Goal: Use online tool/utility: Utilize a website feature to perform a specific function

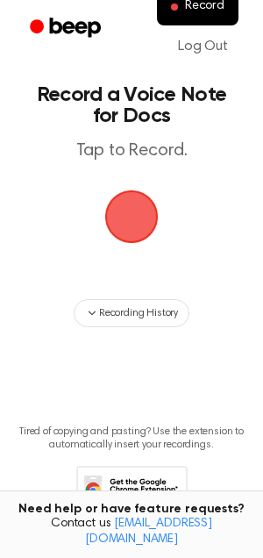
click at [130, 210] on span "button" at bounding box center [131, 216] width 49 height 49
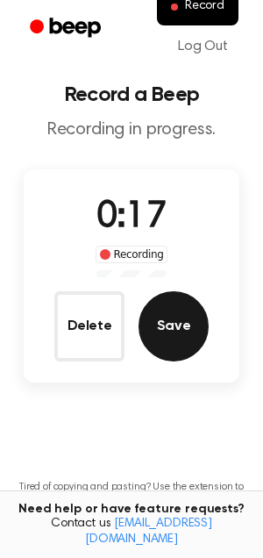
click at [163, 309] on button "Save" at bounding box center [174, 326] width 70 height 70
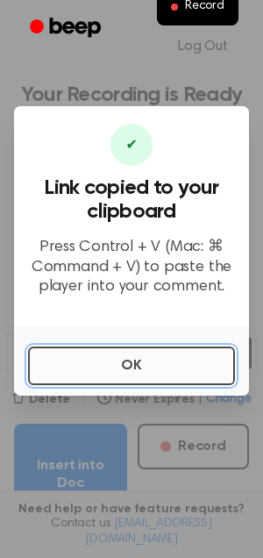
click at [139, 361] on button "OK" at bounding box center [131, 365] width 207 height 39
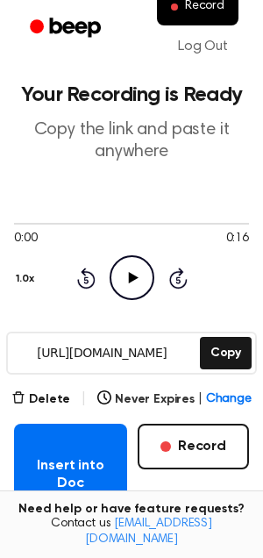
click at [118, 274] on icon "Play Audio" at bounding box center [132, 277] width 45 height 45
click at [39, 399] on button "Delete" at bounding box center [40, 399] width 59 height 18
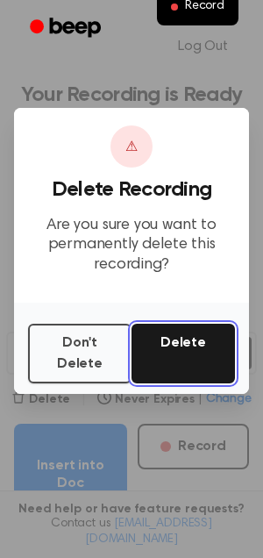
click at [180, 353] on button "Delete" at bounding box center [183, 354] width 103 height 60
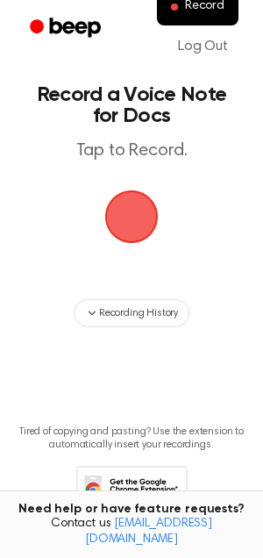
click at [122, 213] on span "button" at bounding box center [132, 217] width 60 height 60
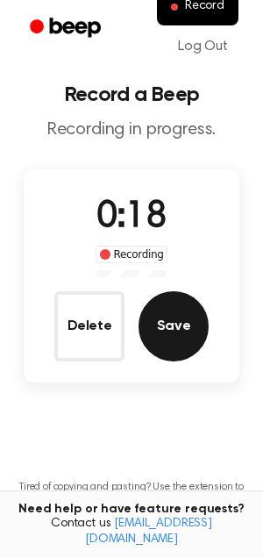
click at [166, 317] on button "Save" at bounding box center [174, 326] width 70 height 70
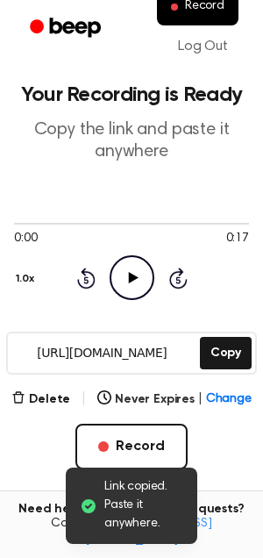
click at [131, 260] on icon "Play Audio" at bounding box center [132, 277] width 45 height 45
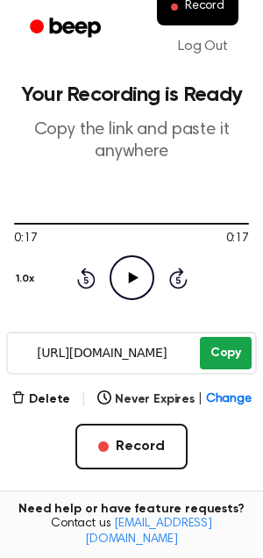
click at [212, 339] on button "Copy" at bounding box center [226, 353] width 52 height 32
